Goal: Task Accomplishment & Management: Manage account settings

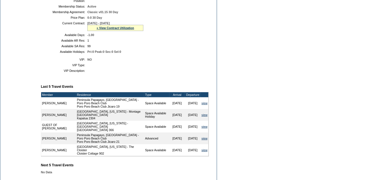
scroll to position [135, 0]
click at [120, 29] on link "» View Contract Utilization" at bounding box center [116, 27] width 38 height 3
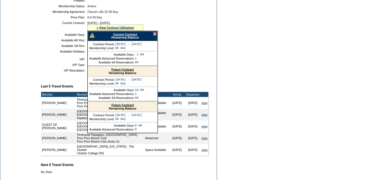
scroll to position [0, 0]
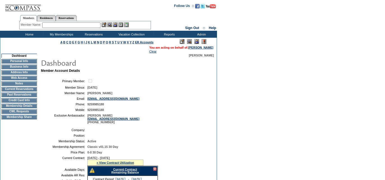
click at [35, 35] on td "Home" at bounding box center [29, 34] width 32 height 7
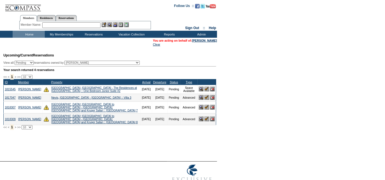
click at [206, 91] on img at bounding box center [207, 89] width 5 height 5
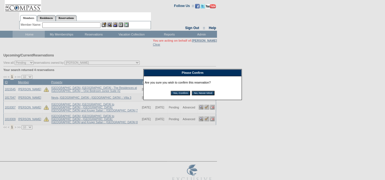
click at [183, 94] on input "Yes, Confirm" at bounding box center [180, 93] width 19 height 4
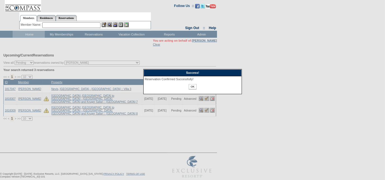
click at [194, 87] on input "OK" at bounding box center [193, 86] width 8 height 5
